Goal: Task Accomplishment & Management: Complete application form

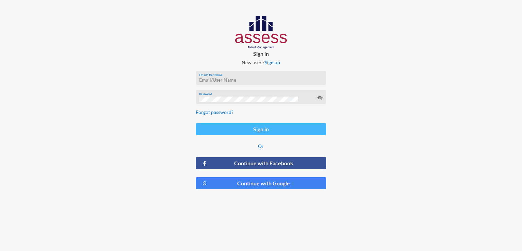
type input "[EMAIL_ADDRESS][DOMAIN_NAME]"
click at [296, 123] on button "Sign in" at bounding box center [261, 129] width 130 height 12
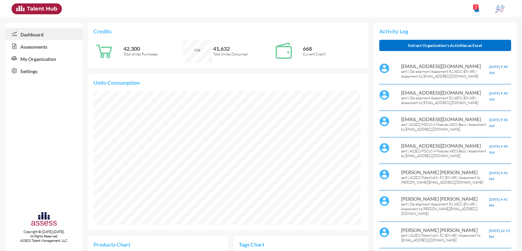
scroll to position [61, 122]
click at [52, 52] on link "Assessments" at bounding box center [43, 46] width 77 height 12
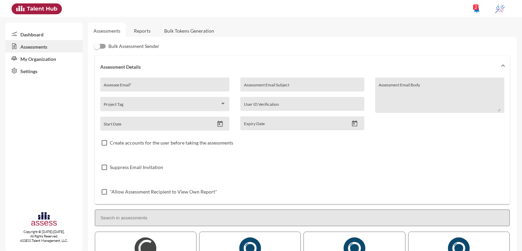
click at [127, 81] on div "Assessee Email *" at bounding box center [165, 86] width 122 height 10
paste input "[EMAIL_ADDRESS][DOMAIN_NAME]"
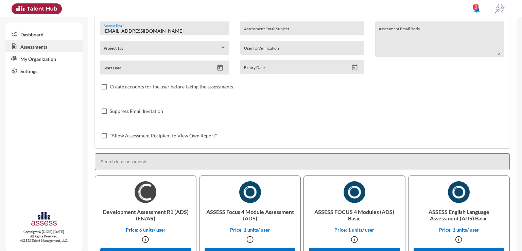
scroll to position [65, 0]
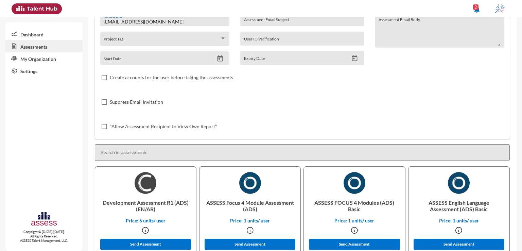
type input "[EMAIL_ADDRESS][DOMAIN_NAME]"
drag, startPoint x: 102, startPoint y: 202, endPoint x: 163, endPoint y: 203, distance: 61.5
click at [163, 203] on p "Development Assessment R1 (ADS) (EN/AR)" at bounding box center [146, 206] width 90 height 24
click at [133, 192] on div "Development Assessment R1 (ADS) (EN/AR) Price: 6 units/ user Send Assessment" at bounding box center [146, 210] width 102 height 88
drag, startPoint x: 102, startPoint y: 202, endPoint x: 165, endPoint y: 205, distance: 62.6
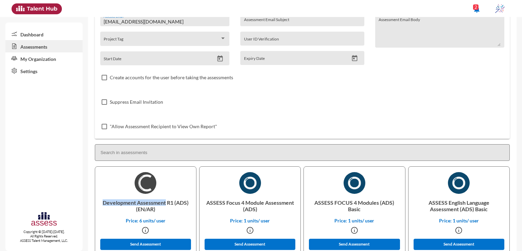
click at [165, 205] on p "Development Assessment R1 (ADS) (EN/AR)" at bounding box center [146, 206] width 90 height 24
copy p "Development Assessment"
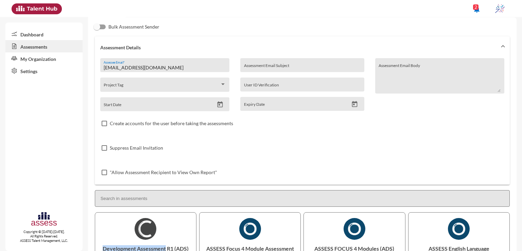
scroll to position [16, 0]
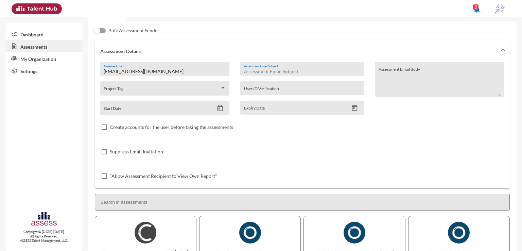
click at [355, 70] on input "Assessment Email Subject" at bounding box center [302, 71] width 116 height 5
paste input "Development Assessment"
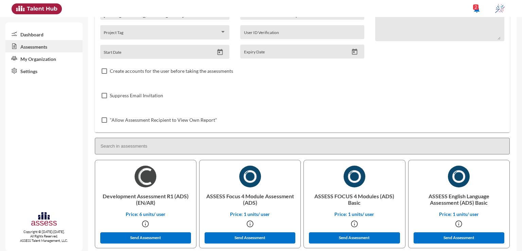
scroll to position [71, 0]
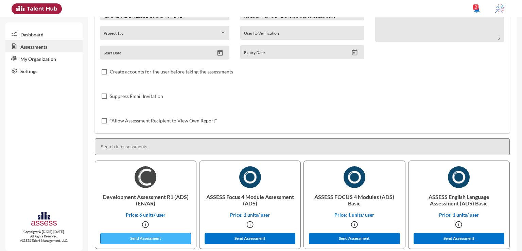
click at [169, 240] on button "Send Assessment" at bounding box center [145, 238] width 91 height 11
drag, startPoint x: 225, startPoint y: 196, endPoint x: 238, endPoint y: 197, distance: 12.9
click at [238, 197] on p "ASSESS Focus 4 Module Assessment (ADS)" at bounding box center [250, 200] width 90 height 24
copy p "Focus"
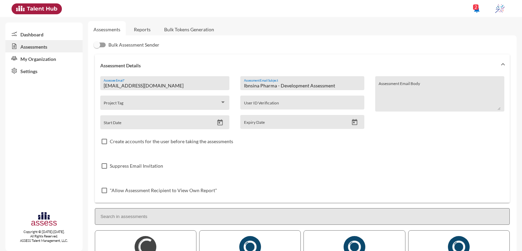
scroll to position [0, 0]
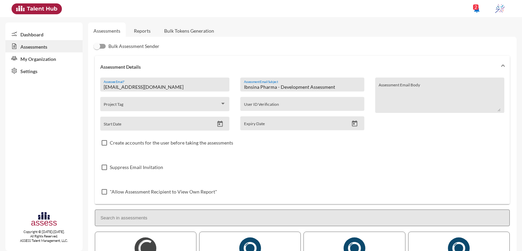
click at [299, 87] on input "Ibnsina Pharma - Development Assessment" at bounding box center [302, 86] width 116 height 5
paste input "Focus"
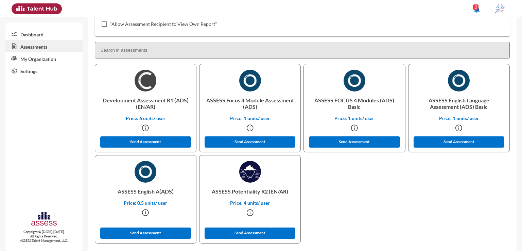
scroll to position [170, 0]
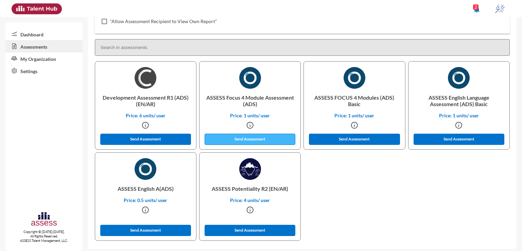
click at [255, 140] on button "Send Assessment" at bounding box center [249, 138] width 91 height 11
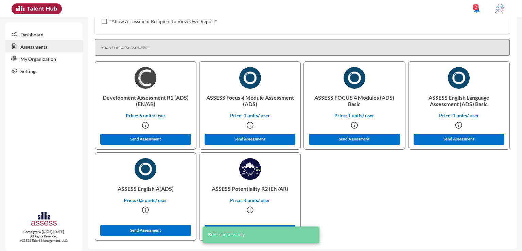
click at [242, 190] on p "ASSESS Potentiality R2 (EN/AR)" at bounding box center [250, 188] width 90 height 17
copy p "Potentiality"
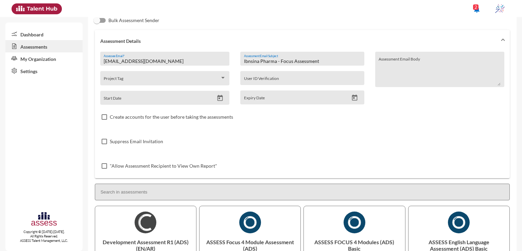
scroll to position [16, 0]
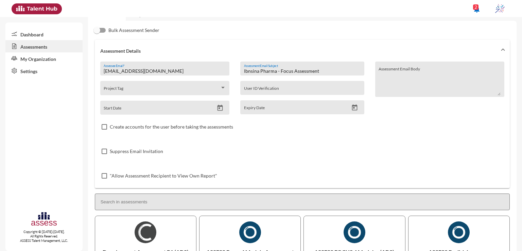
click at [282, 70] on input "Ibnsina Pharma - Focus Assessment" at bounding box center [302, 70] width 116 height 5
paste input "Potentiality"
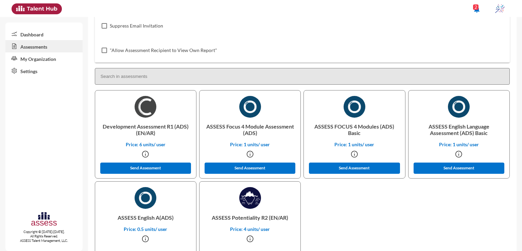
scroll to position [174, 0]
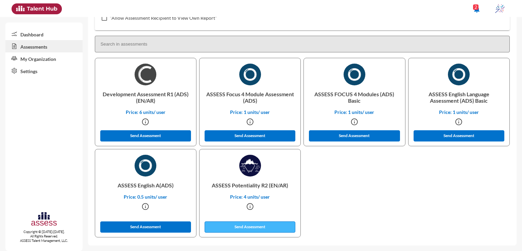
click at [255, 226] on button "Send Assessment" at bounding box center [249, 226] width 91 height 11
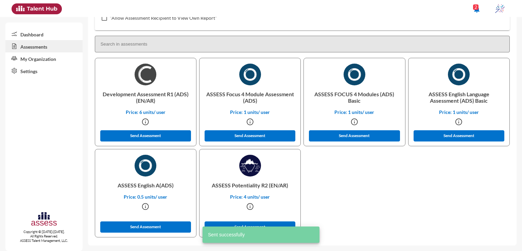
click at [149, 187] on p "ASSESS English A(ADS)" at bounding box center [146, 184] width 90 height 17
copy p "English"
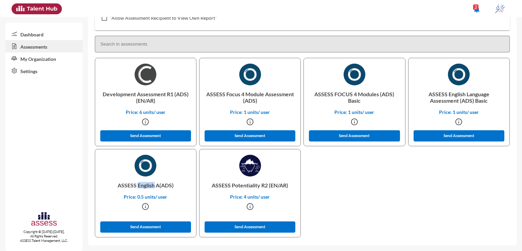
scroll to position [11, 0]
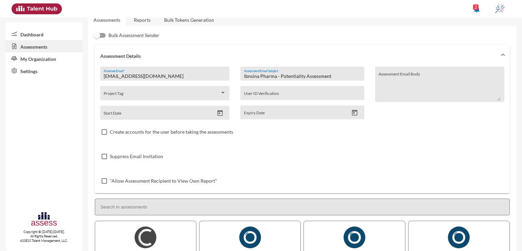
click at [294, 77] on input "Ibnsina Pharma - Potentiality Assessment" at bounding box center [302, 75] width 116 height 5
paste input "English"
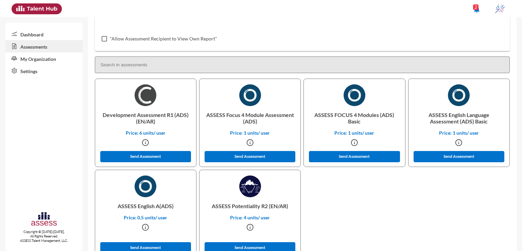
scroll to position [174, 0]
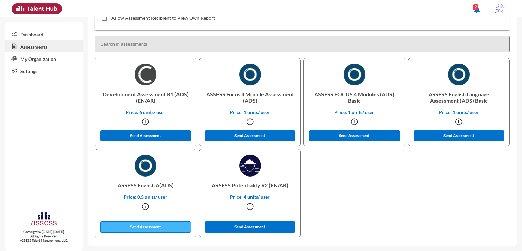
type input "Ibnsina Pharma - English Assessment"
click at [149, 228] on button "Send Assessment" at bounding box center [145, 226] width 91 height 11
